Goal: Go to known website: Access a specific website the user already knows

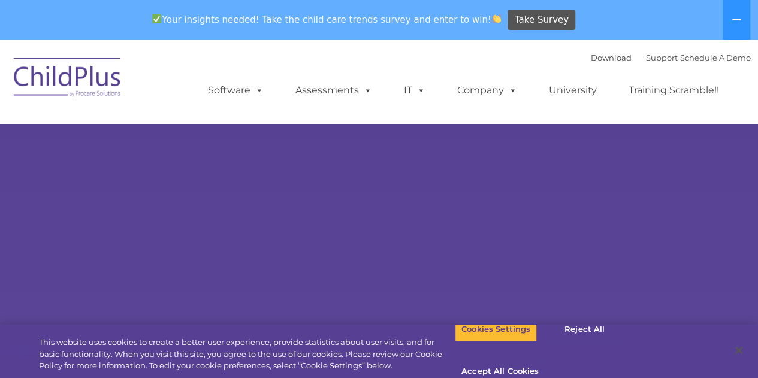
select select "MEDIUM"
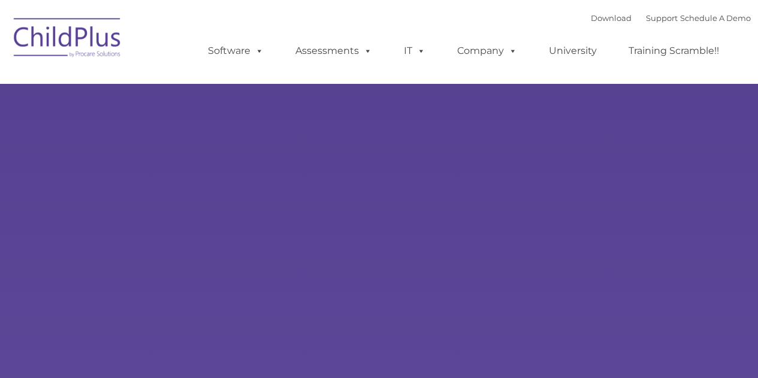
type input ""
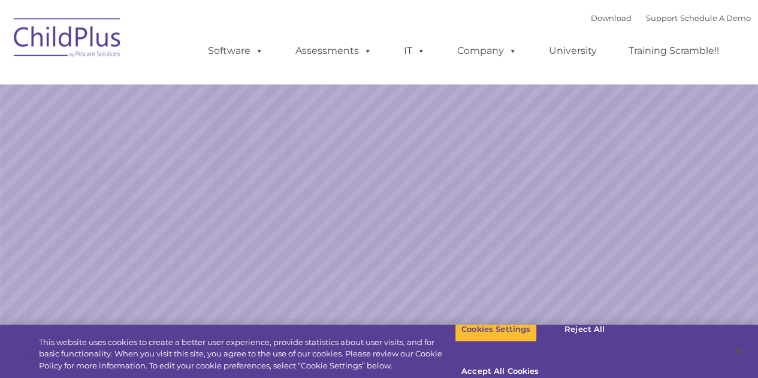
select select "MEDIUM"
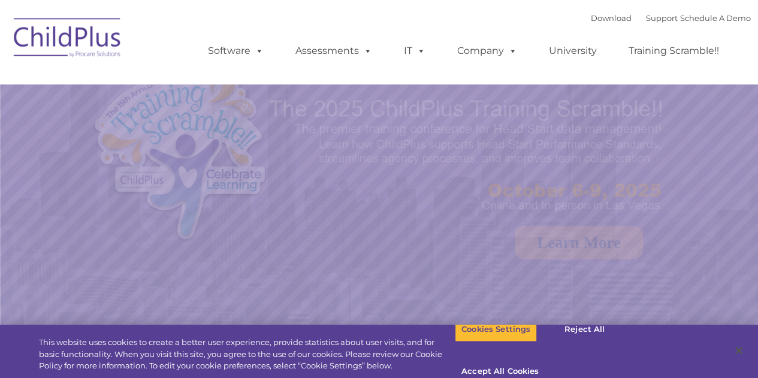
select select "MEDIUM"
